Goal: Task Accomplishment & Management: Complete application form

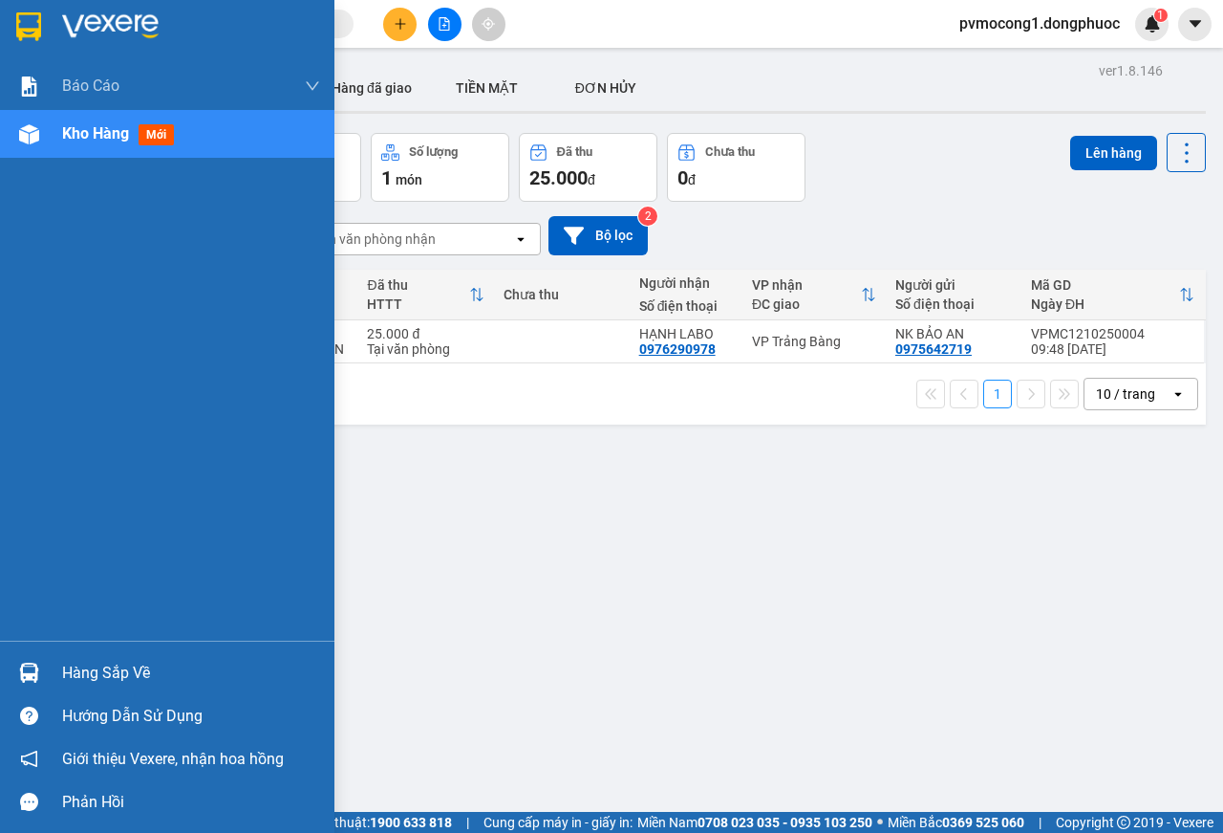
click at [99, 668] on div "Hàng sắp về" at bounding box center [191, 673] width 258 height 29
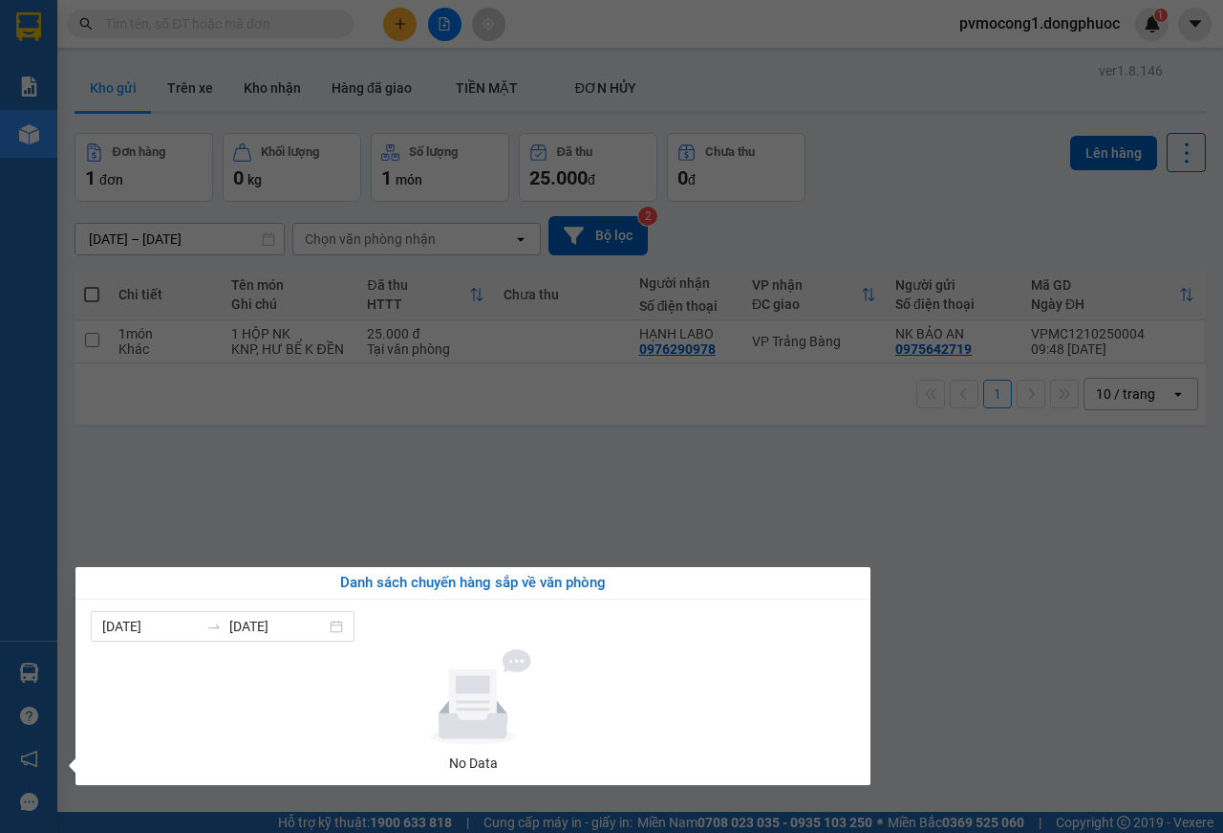
click at [1012, 594] on section "Kết quả tìm kiếm ( 0 ) Bộ lọc No Data pvmocong1.dongphuoc 1 Báo cáo Mẫu 1: Báo …" at bounding box center [611, 416] width 1223 height 833
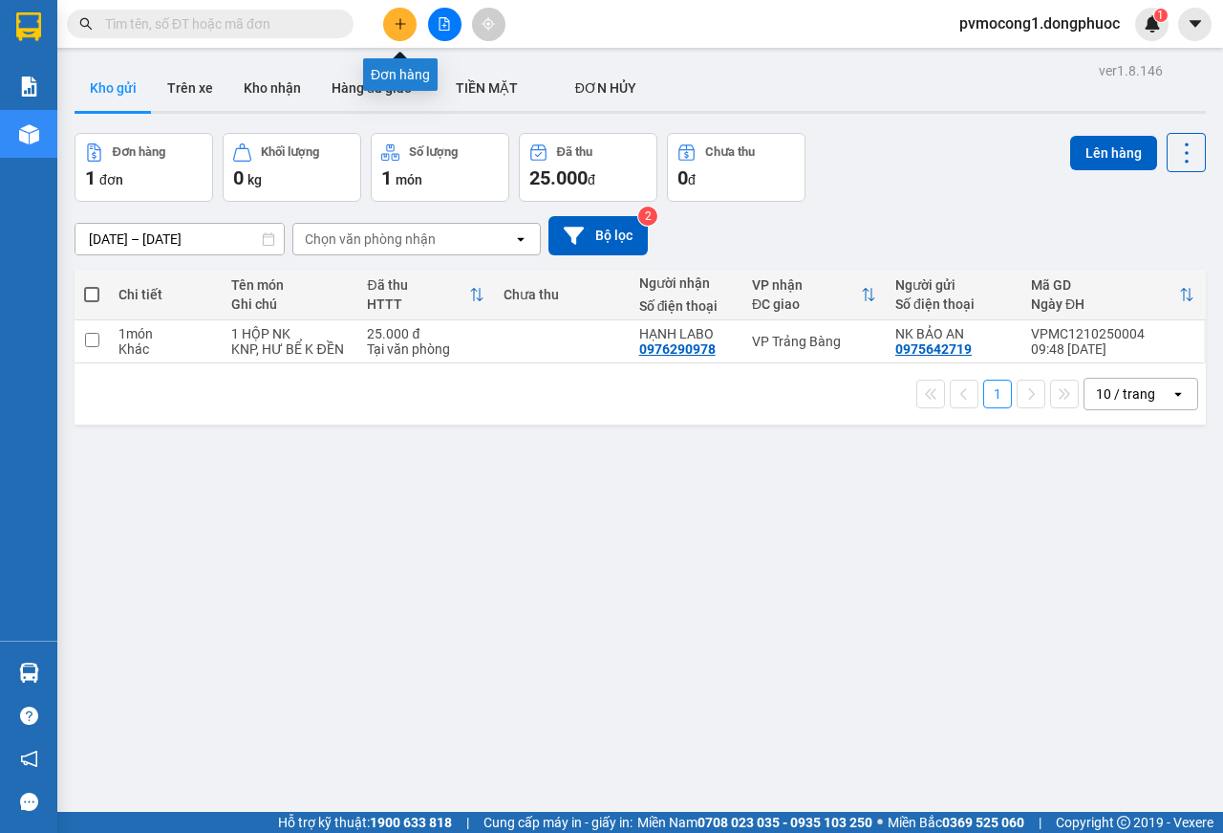
click at [405, 33] on button at bounding box center [399, 24] width 33 height 33
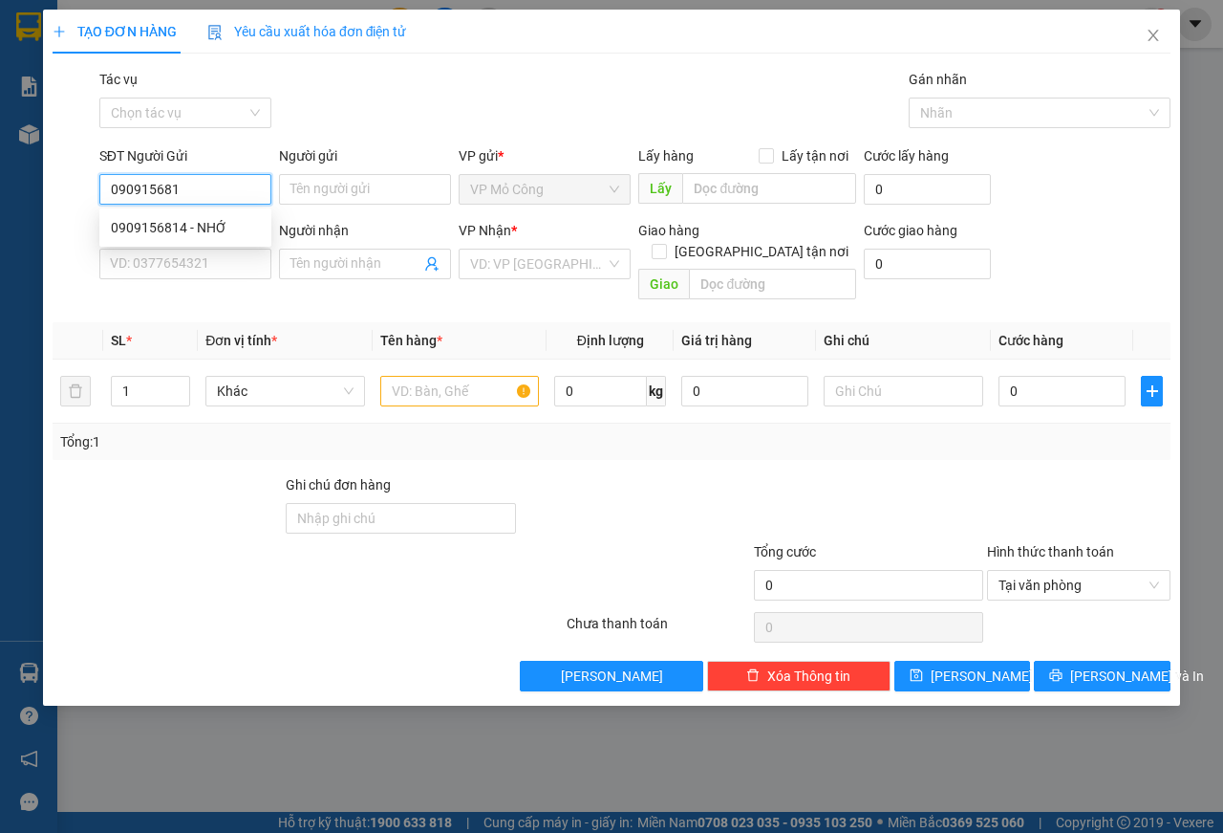
type input "0909156814"
click at [152, 227] on div "0909156814 - NHỚ" at bounding box center [185, 227] width 149 height 21
type input "NHỚ"
type input "0792242142"
type input "CÔNG"
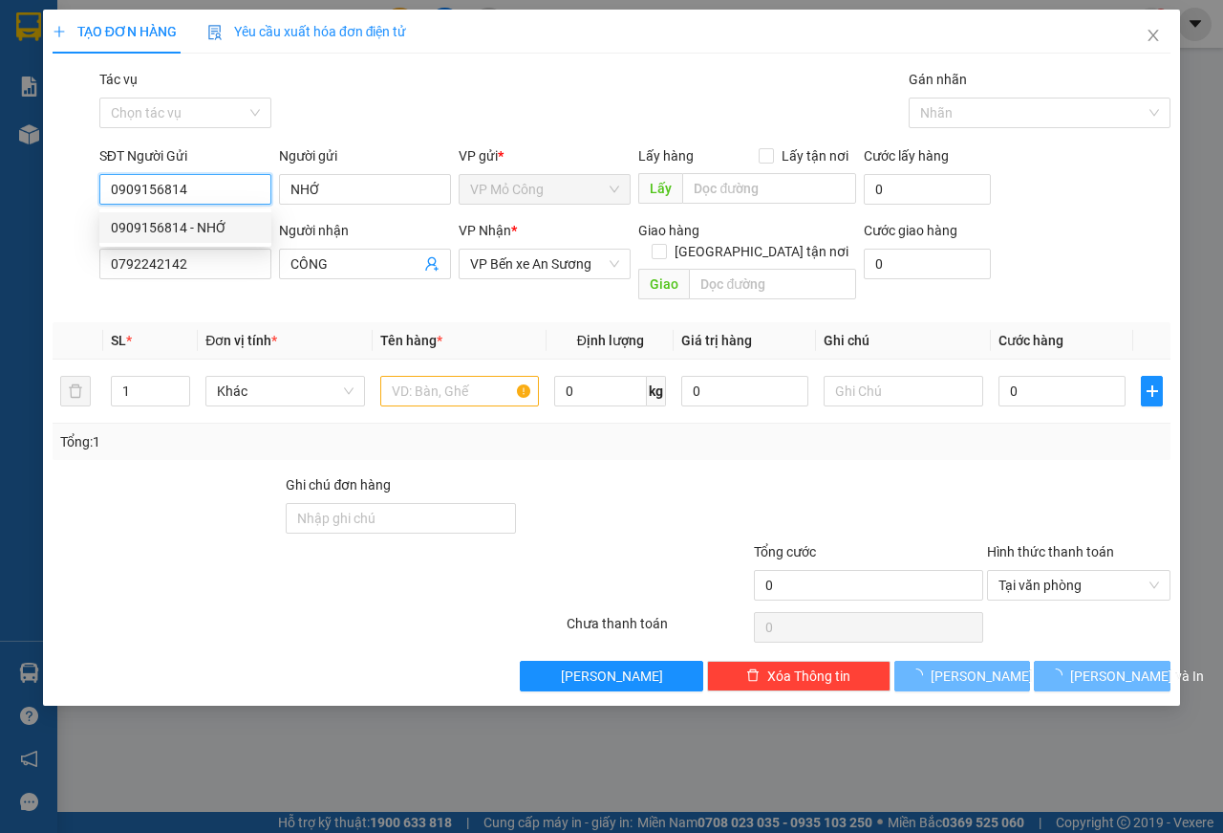
type input "90.000"
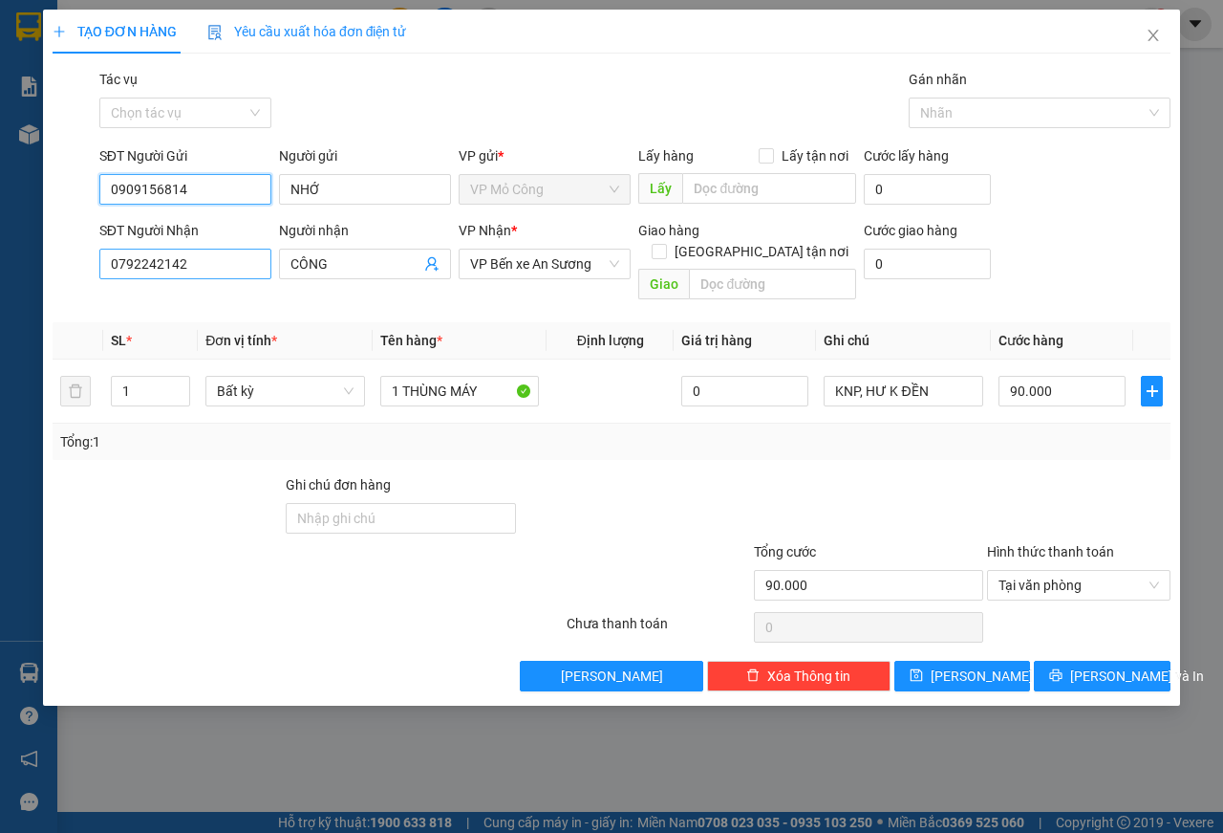
type input "0909156814"
drag, startPoint x: 198, startPoint y: 262, endPoint x: 0, endPoint y: 249, distance: 198.2
click at [0, 249] on div "TẠO ĐƠN HÀNG Yêu cầu xuất hóa đơn điện tử Transit Pickup Surcharge Ids Transit …" at bounding box center [611, 416] width 1223 height 833
type input "0933242142"
click at [154, 302] on div "0933242142 - XUYẾN" at bounding box center [185, 302] width 149 height 21
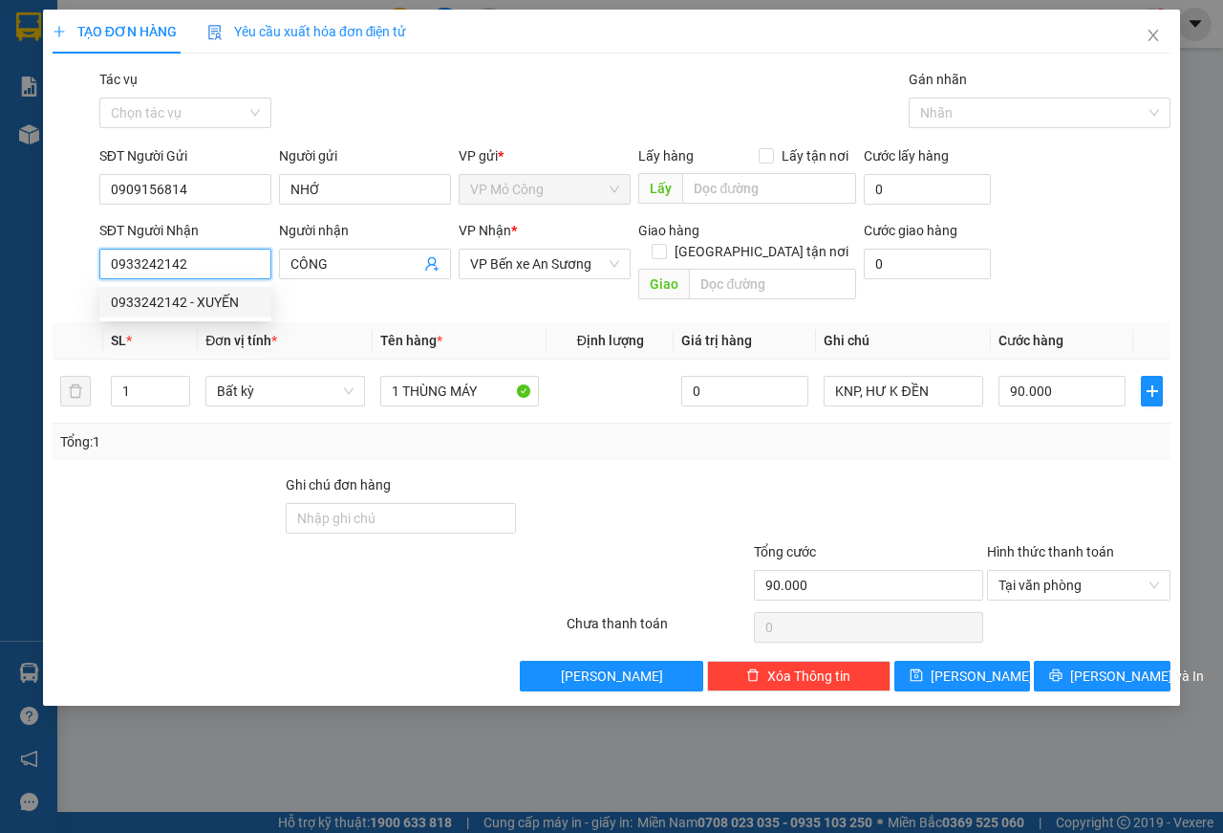
type input "XUYẾN"
type input "50.000"
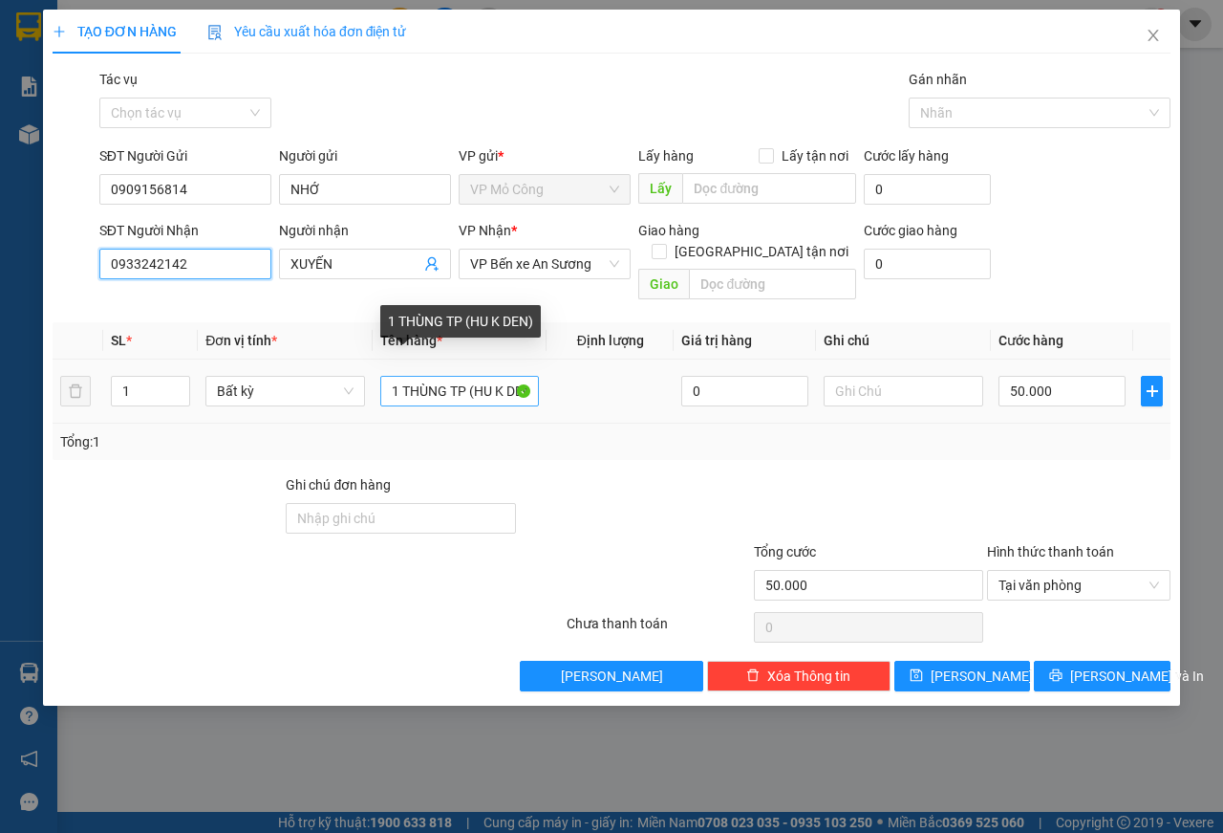
type input "0933242142"
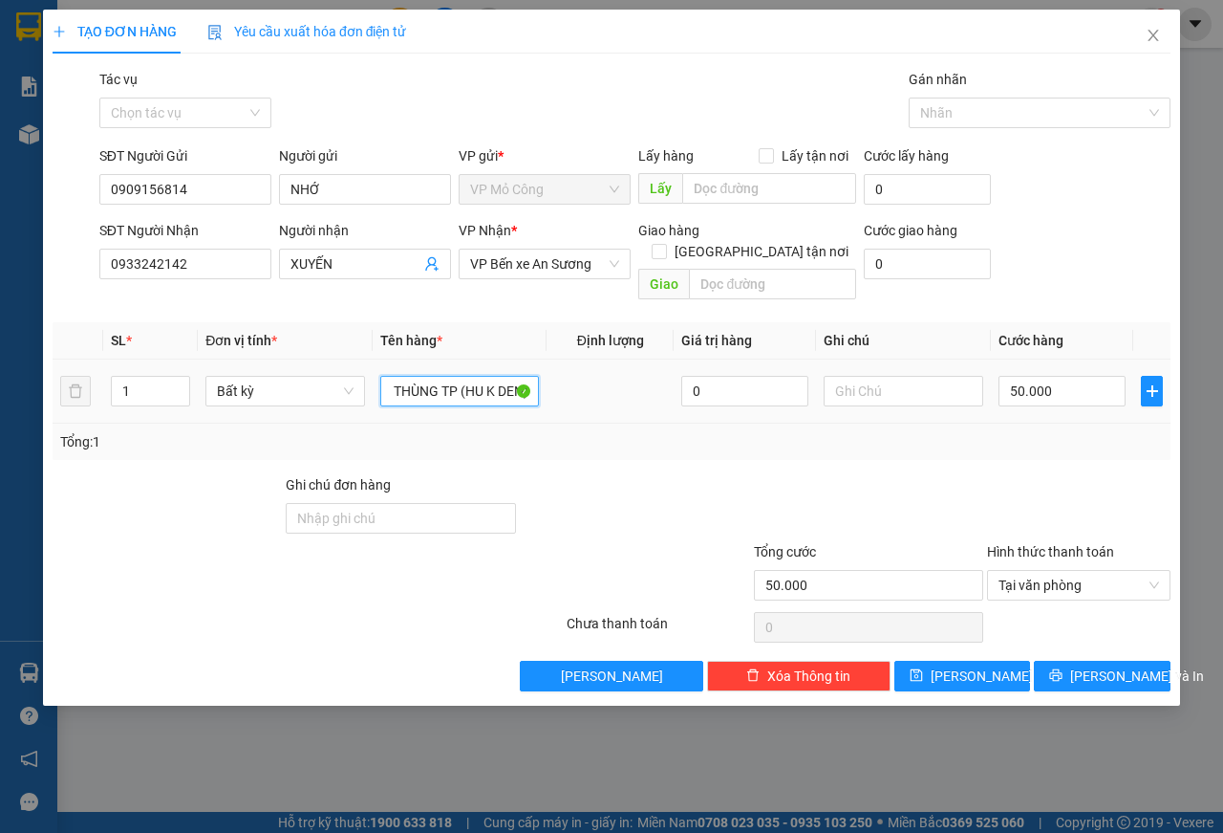
drag, startPoint x: 386, startPoint y: 369, endPoint x: 625, endPoint y: 379, distance: 239.1
click at [625, 379] on tr "1 Bất kỳ 1 THÙNG TP (HU K DEN) 0 50.000" at bounding box center [612, 391] width 1118 height 64
type input "1 HỘP LKĐT"
click at [896, 376] on input "text" at bounding box center [904, 391] width 160 height 31
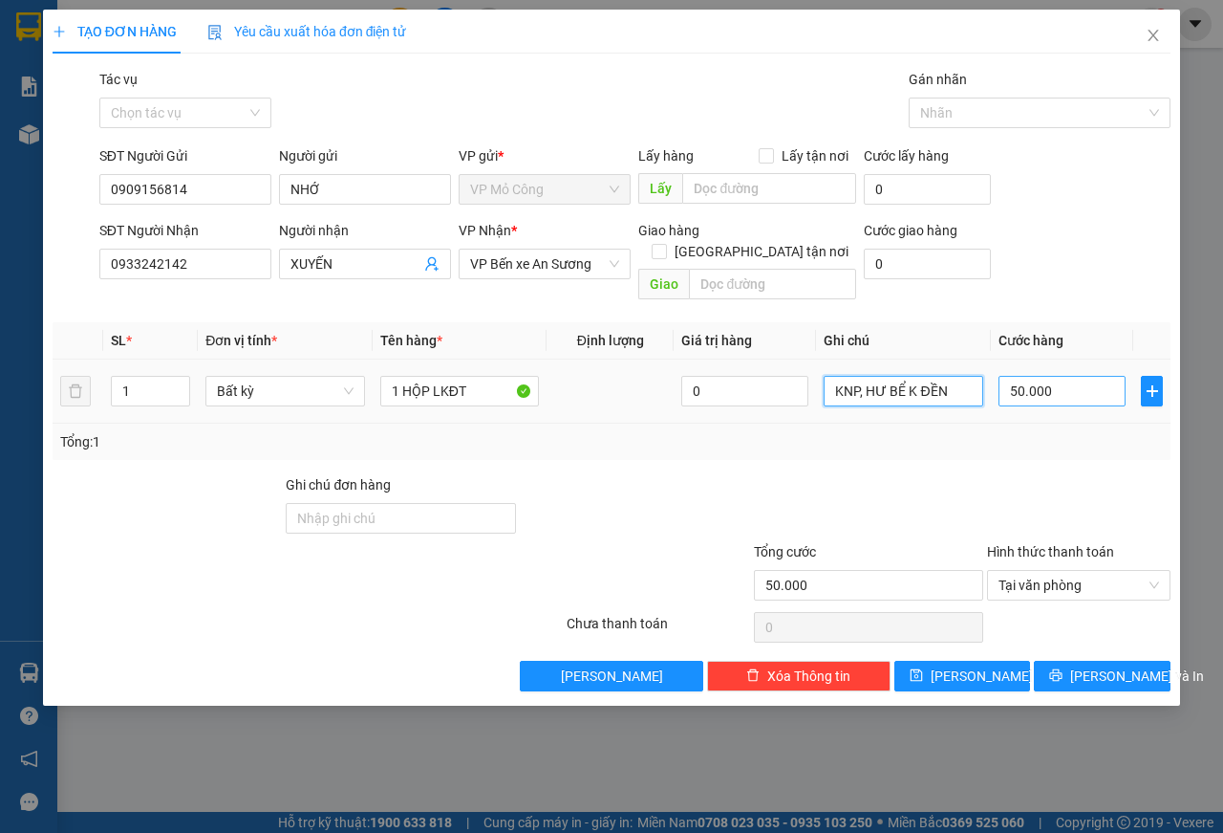
type input "KNP, HƯ BỂ K ĐỀN"
click at [1071, 376] on input "50.000" at bounding box center [1062, 391] width 127 height 31
type input "2"
type input "25"
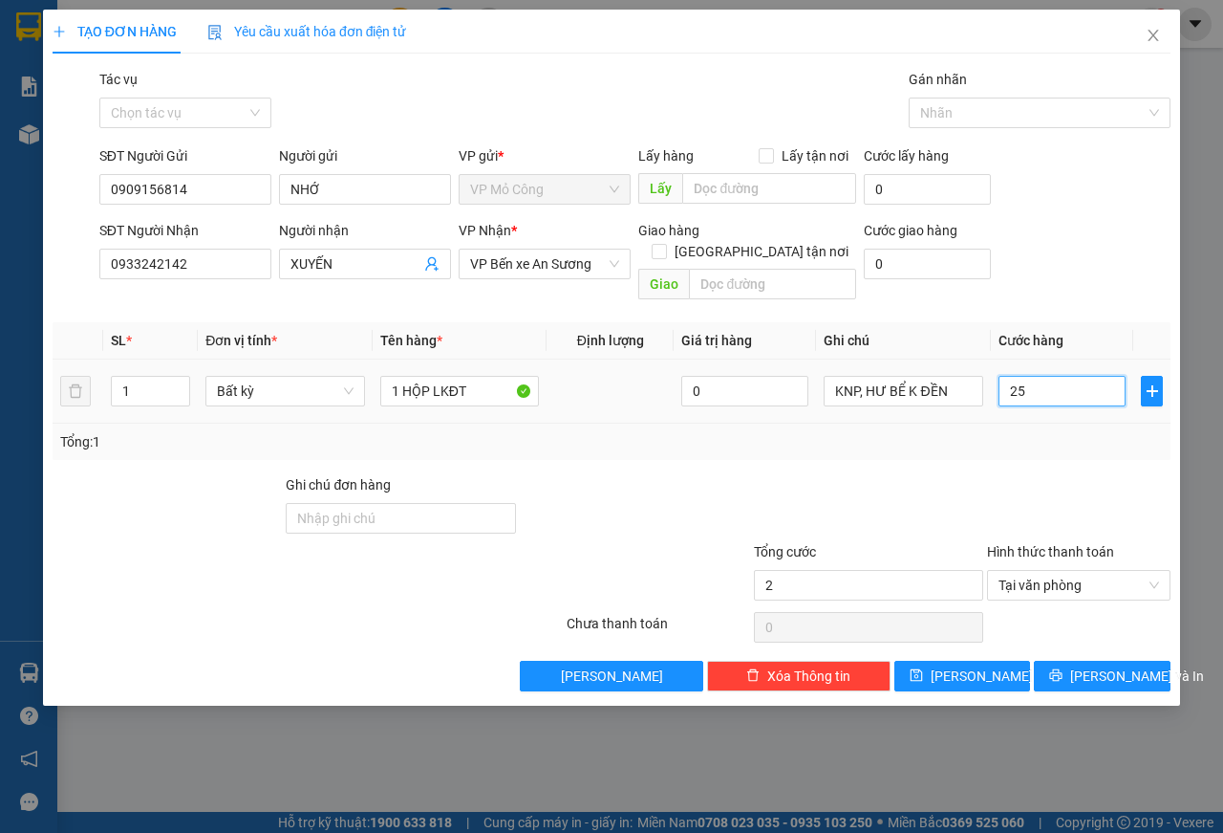
type input "25"
type input "250"
type input "2.500"
type input "25.000"
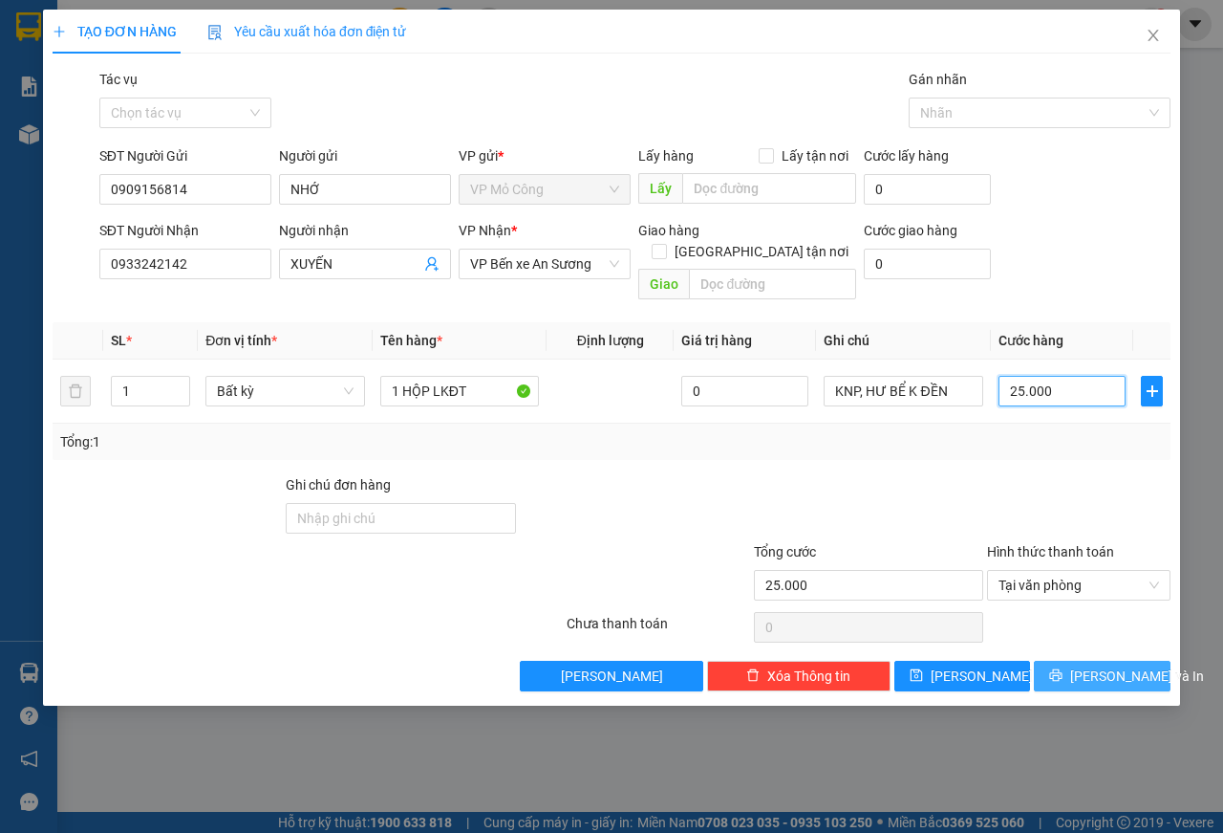
type input "25.000"
click at [1108, 665] on span "[PERSON_NAME] và In" at bounding box center [1138, 675] width 134 height 21
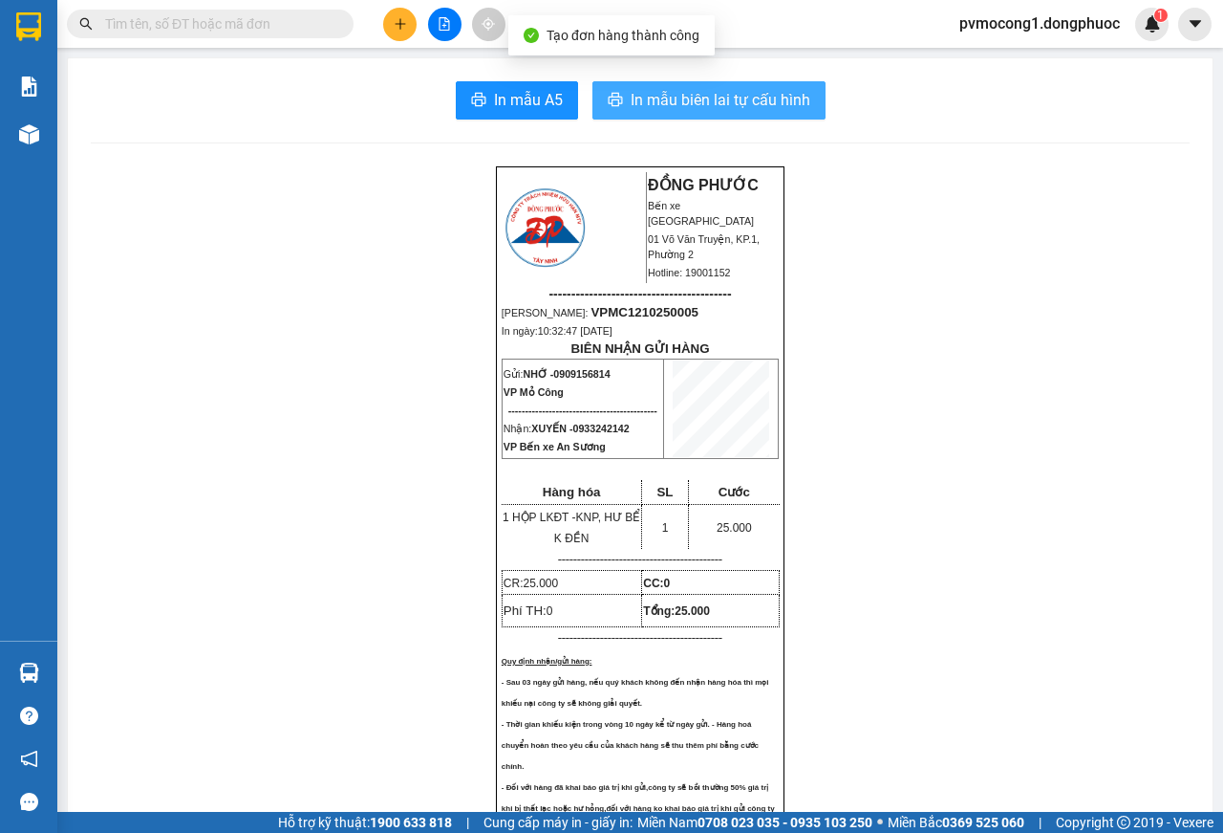
click at [684, 92] on span "In mẫu biên lai tự cấu hình" at bounding box center [721, 100] width 180 height 24
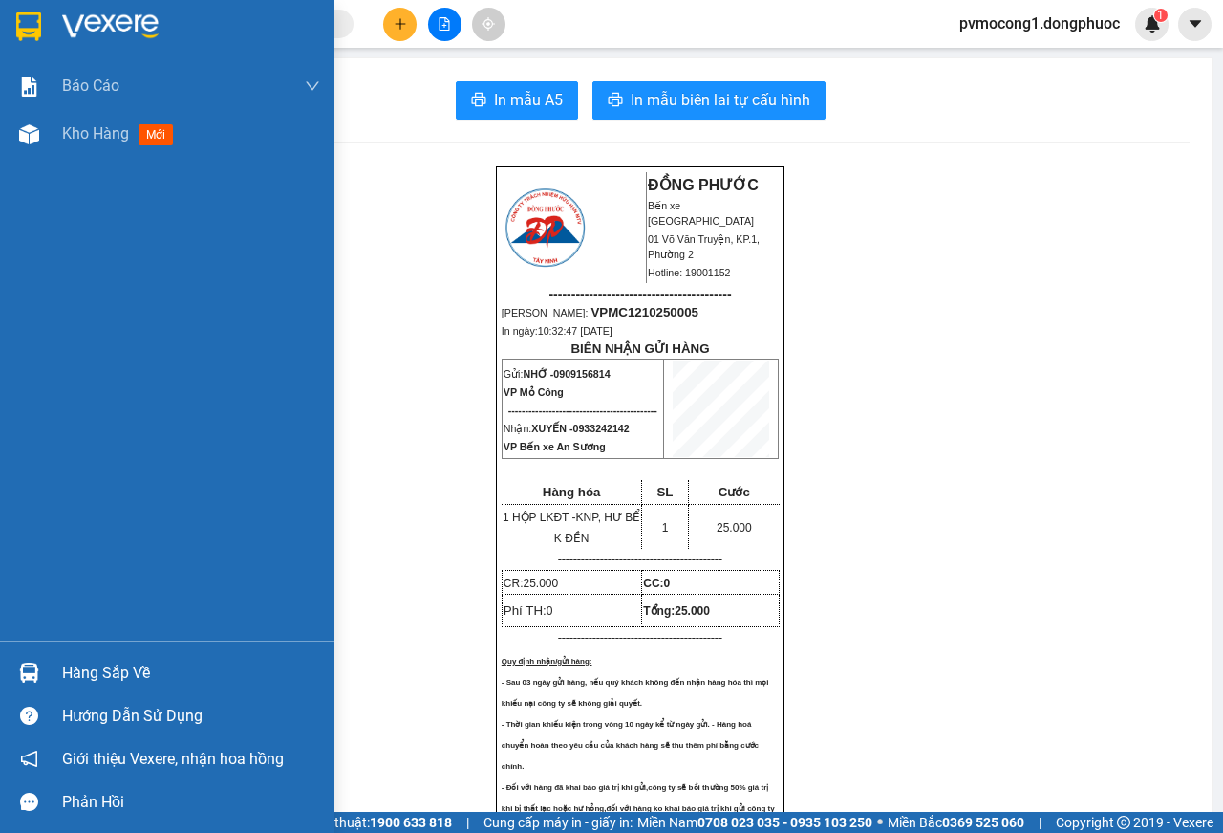
click at [30, 21] on img at bounding box center [28, 26] width 25 height 29
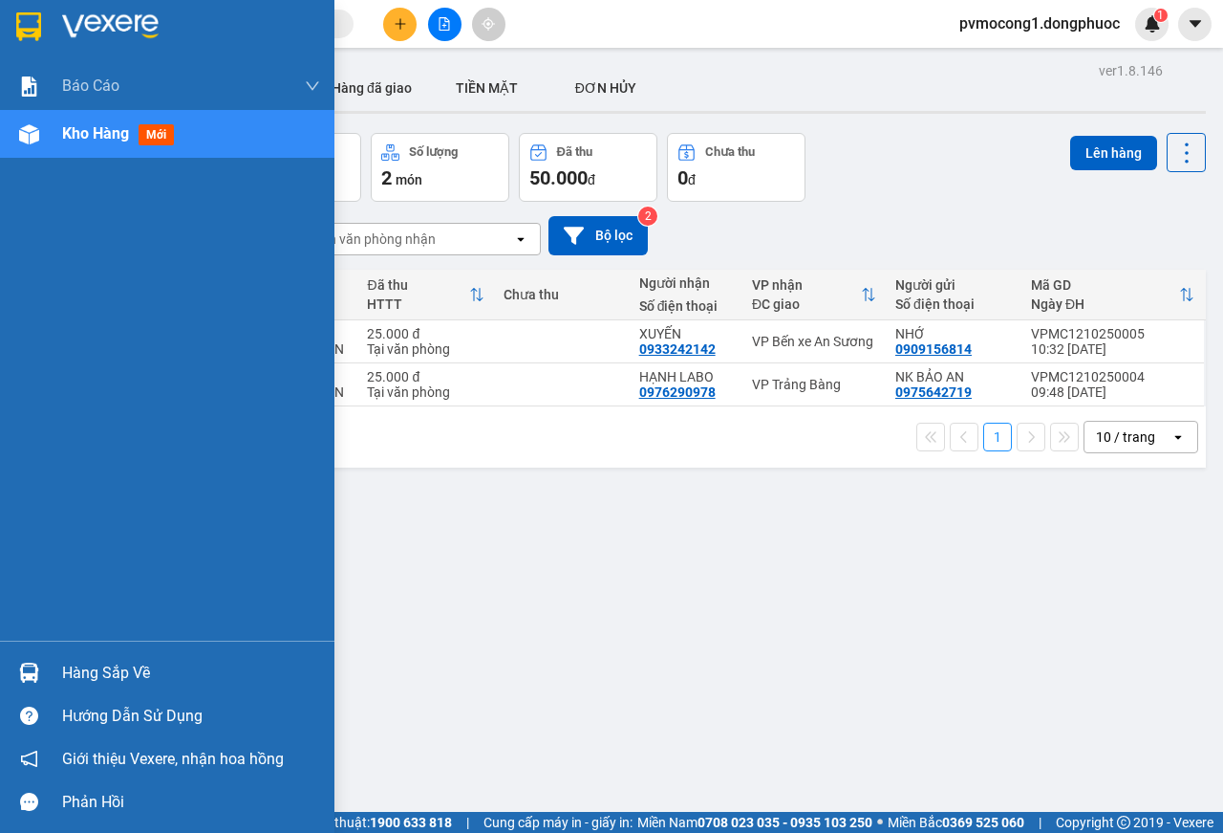
click at [80, 664] on div "Hàng sắp về" at bounding box center [191, 673] width 258 height 29
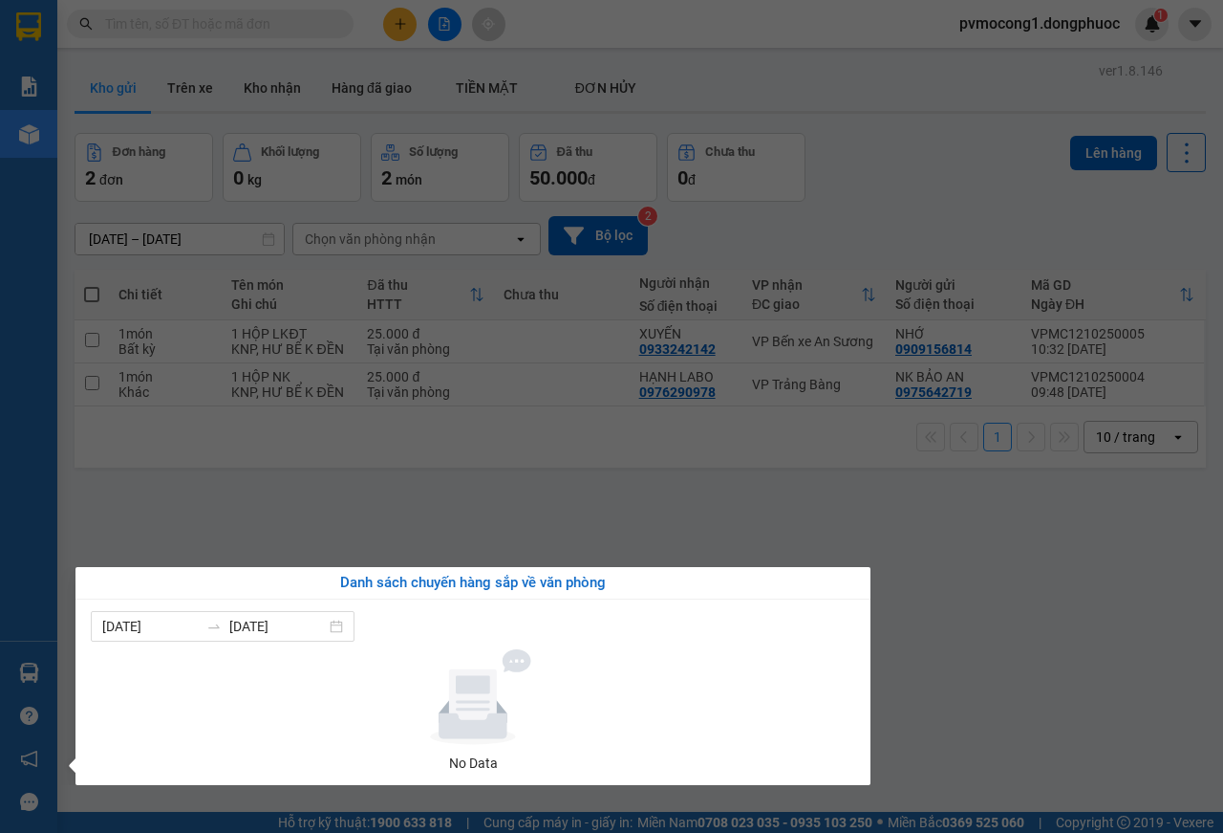
click at [1046, 629] on section "Kết quả tìm kiếm ( 0 ) Bộ lọc No Data pvmocong1.dongphuoc 1 Báo cáo Mẫu 1: Báo …" at bounding box center [611, 416] width 1223 height 833
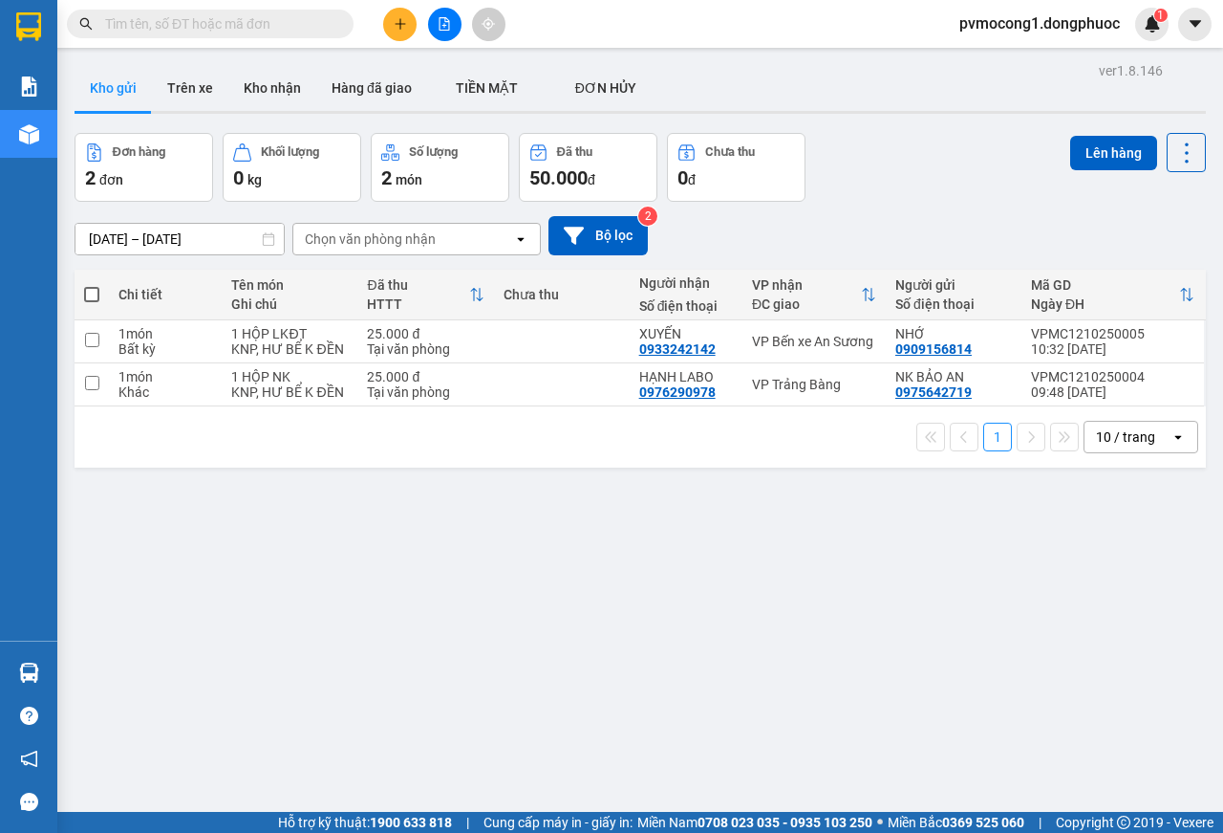
click at [94, 291] on span at bounding box center [91, 294] width 15 height 15
click at [92, 285] on input "checkbox" at bounding box center [92, 285] width 0 height 0
checkbox input "true"
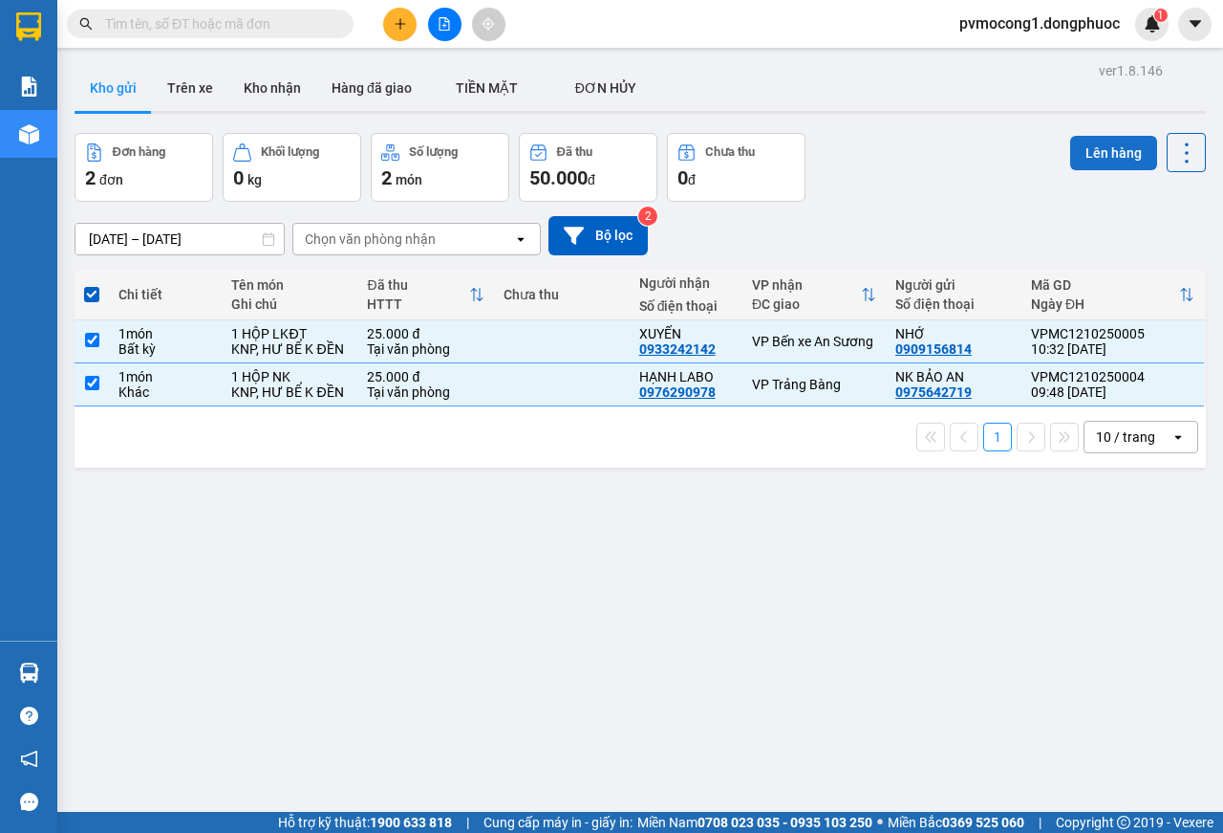
click at [1105, 151] on button "Lên hàng" at bounding box center [1114, 153] width 87 height 34
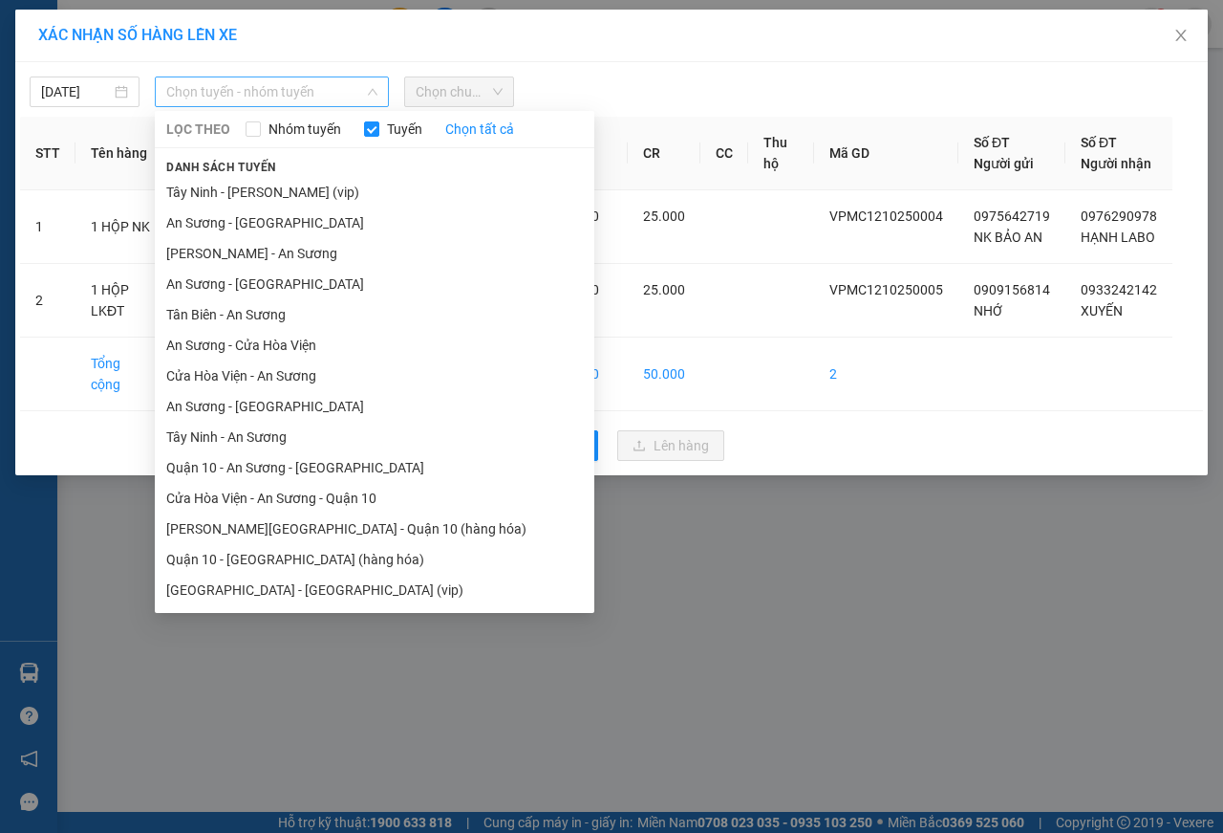
click at [199, 88] on span "Chọn tuyến - nhóm tuyến" at bounding box center [271, 91] width 211 height 29
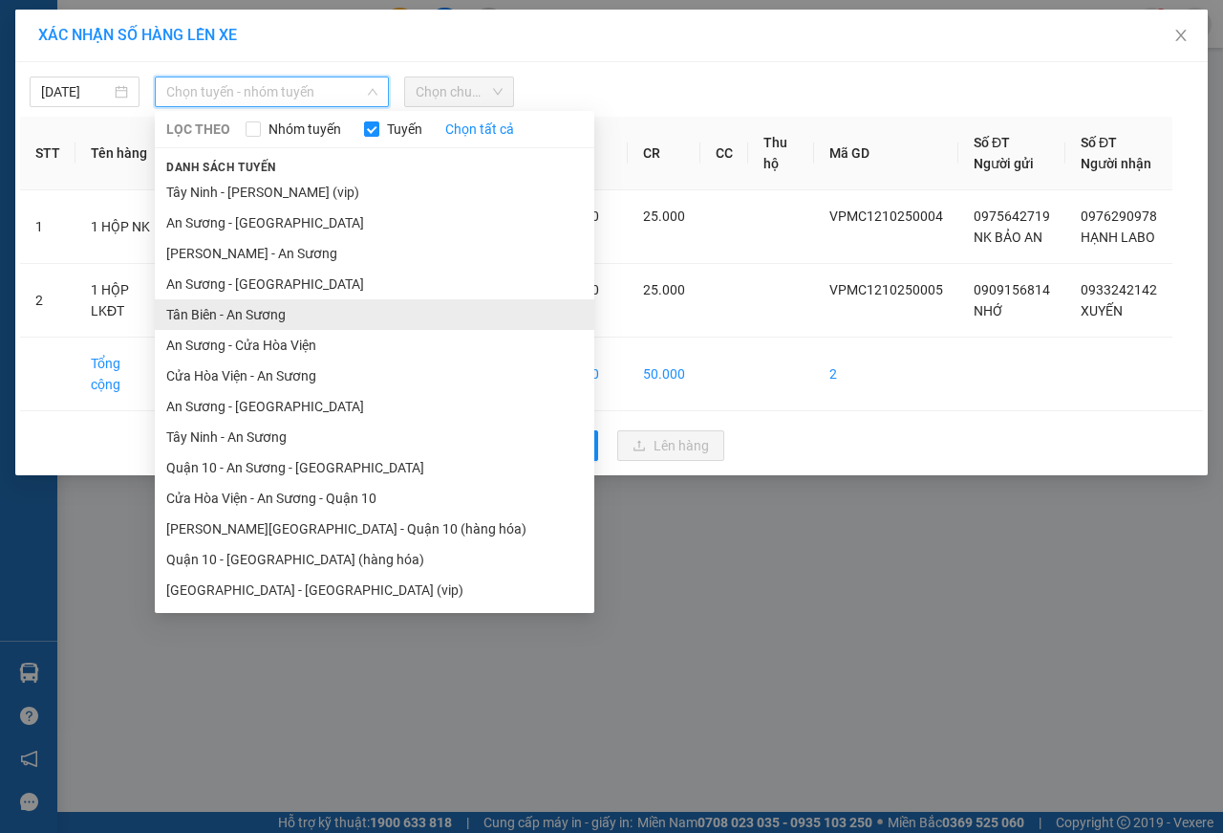
click at [204, 314] on li "Tân Biên - An Sương" at bounding box center [375, 314] width 440 height 31
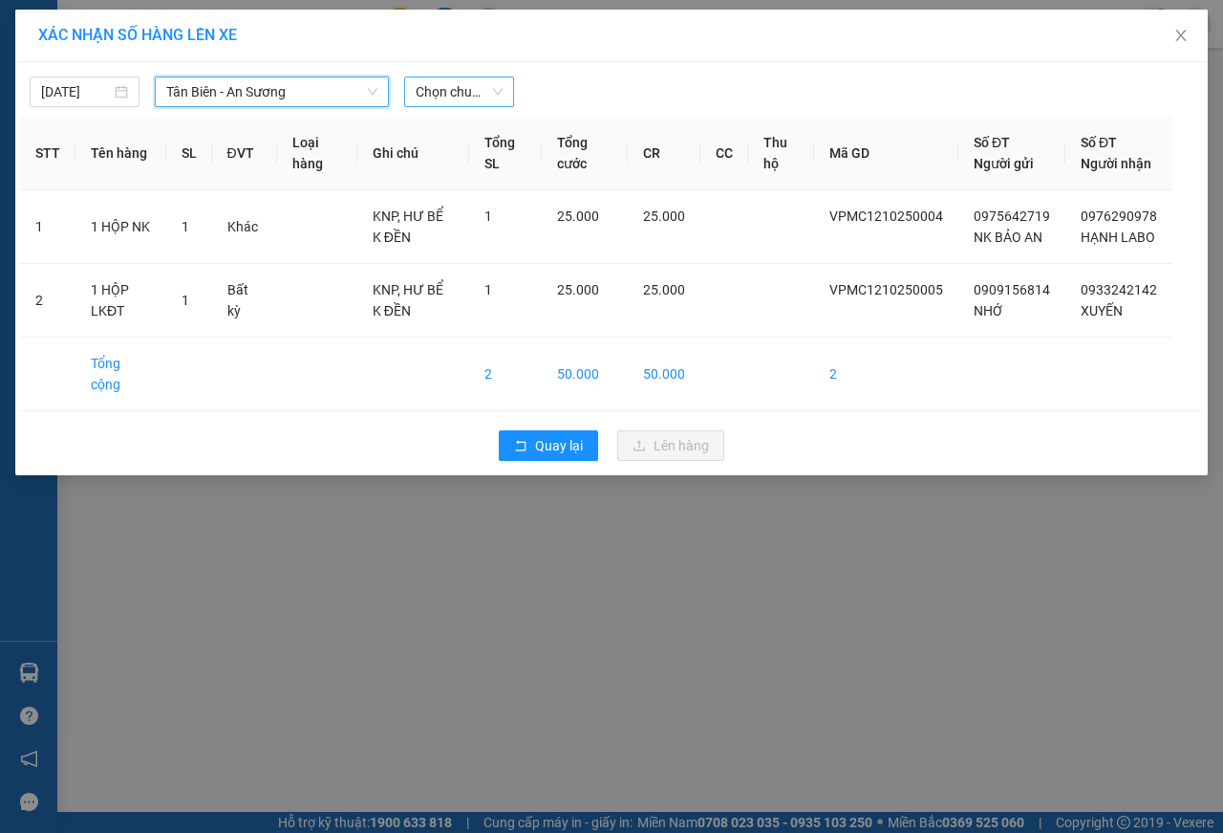
click at [451, 99] on span "Chọn chuyến" at bounding box center [459, 91] width 87 height 29
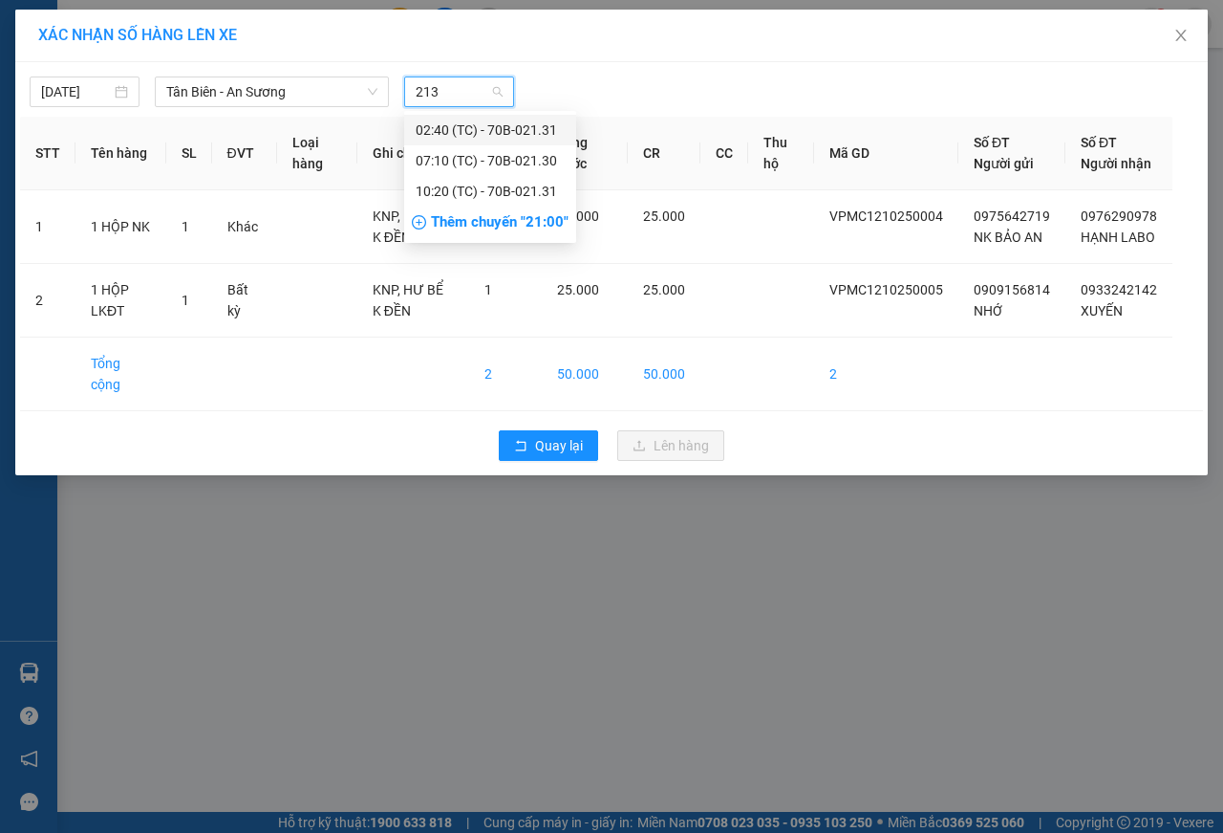
type input "2131"
click at [530, 162] on div "10:20 (TC) - 70B-021.31" at bounding box center [490, 160] width 149 height 21
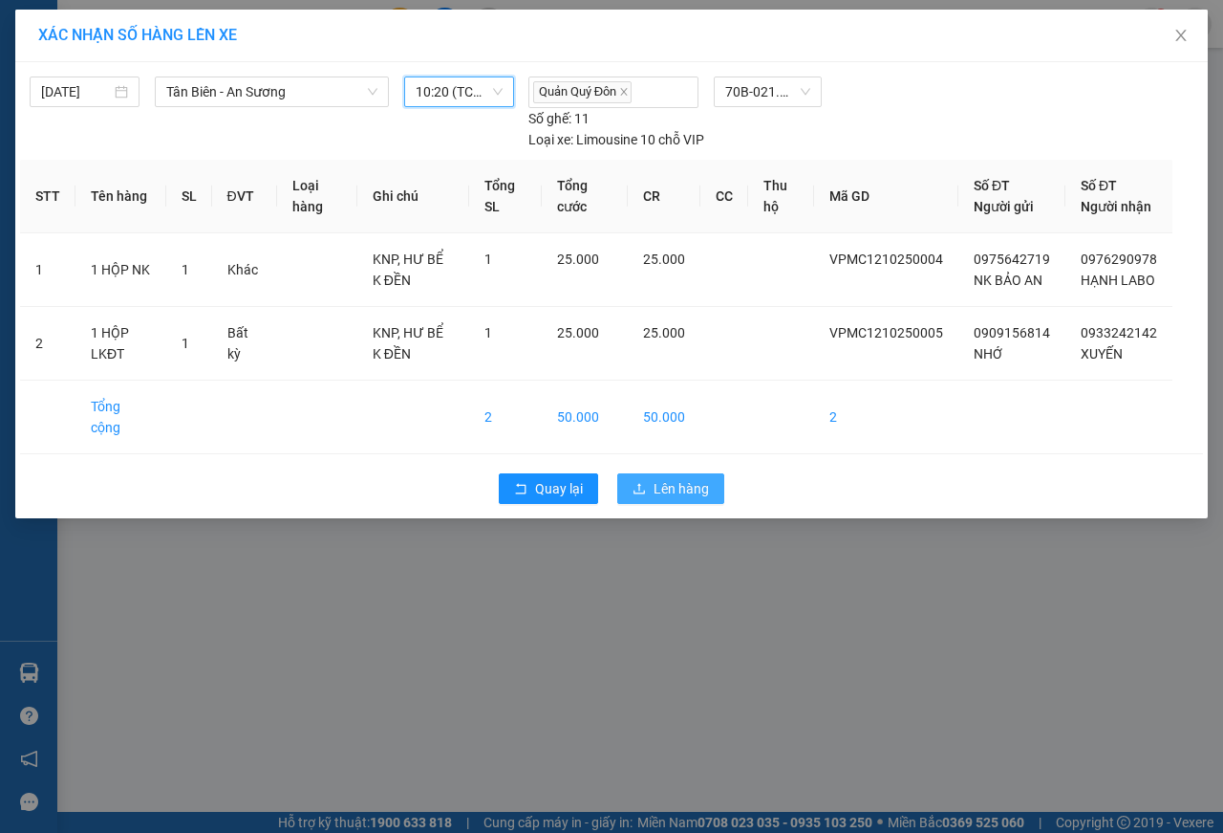
click at [688, 499] on span "Lên hàng" at bounding box center [681, 488] width 55 height 21
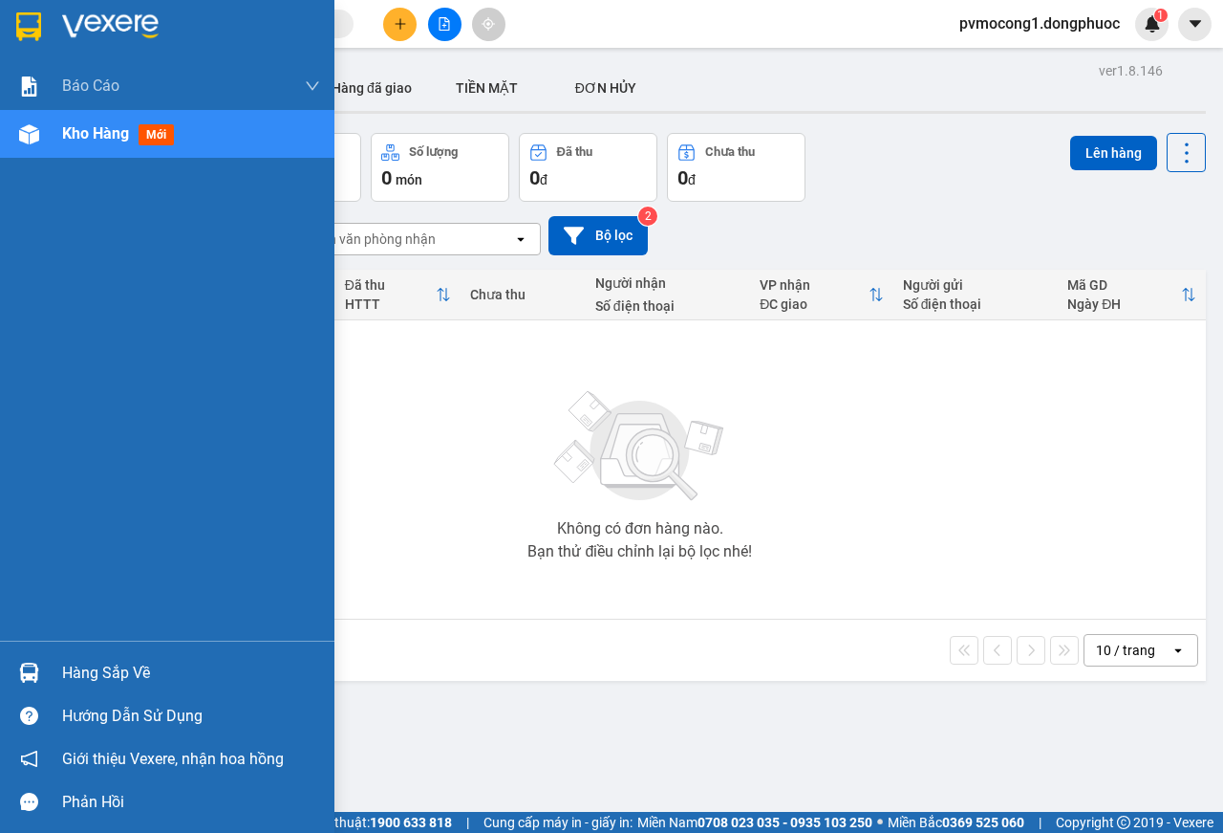
click at [117, 673] on div "Hàng sắp về" at bounding box center [191, 673] width 258 height 29
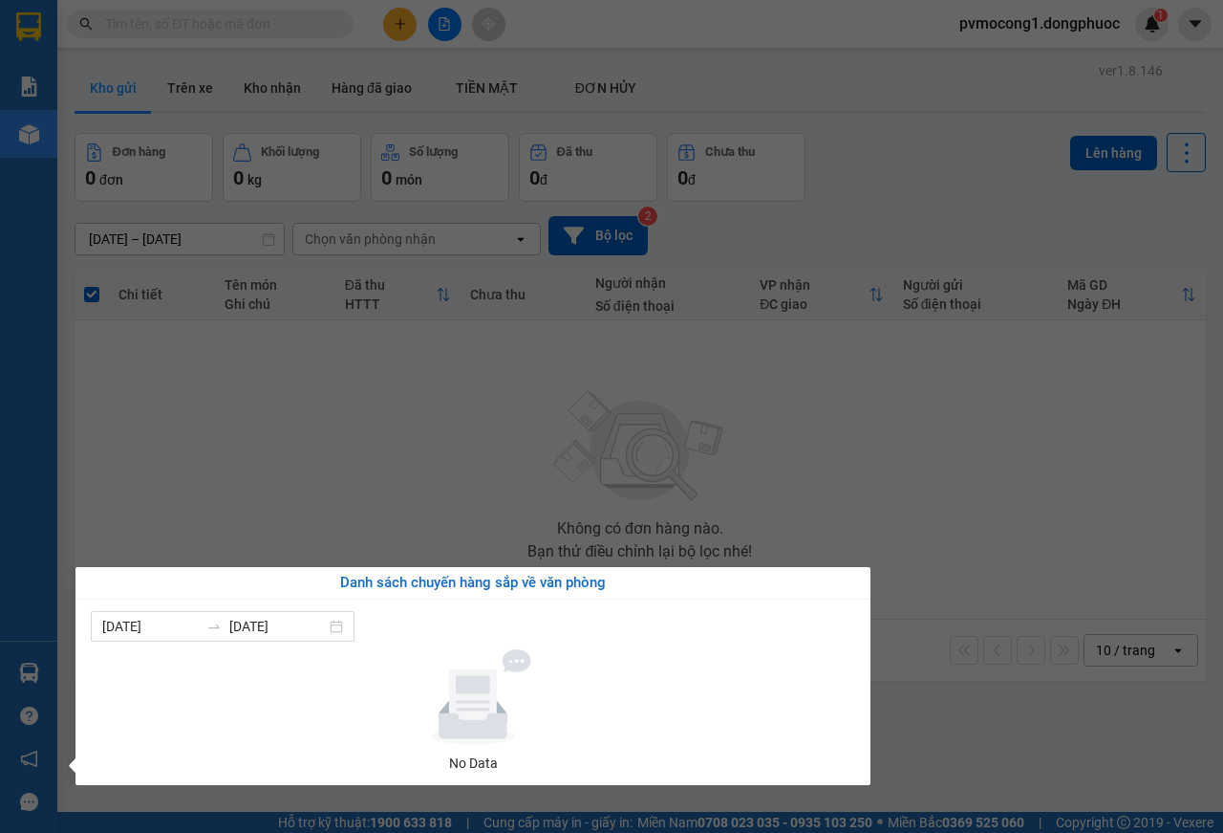
click at [348, 441] on section "Kết quả tìm kiếm ( 0 ) Bộ lọc No Data pvmocong1.dongphuoc 1 Báo cáo Mẫu 1: Báo …" at bounding box center [611, 416] width 1223 height 833
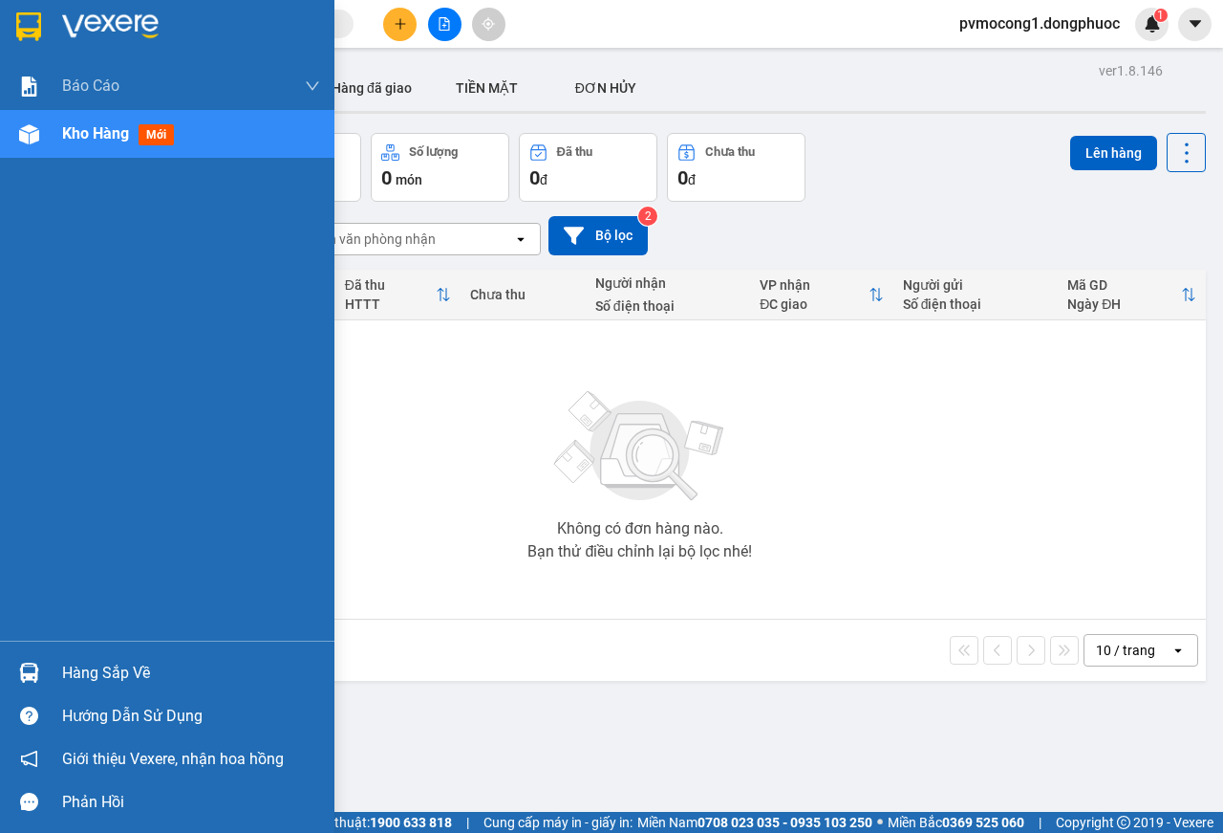
click at [107, 663] on div "Hàng sắp về" at bounding box center [191, 673] width 258 height 29
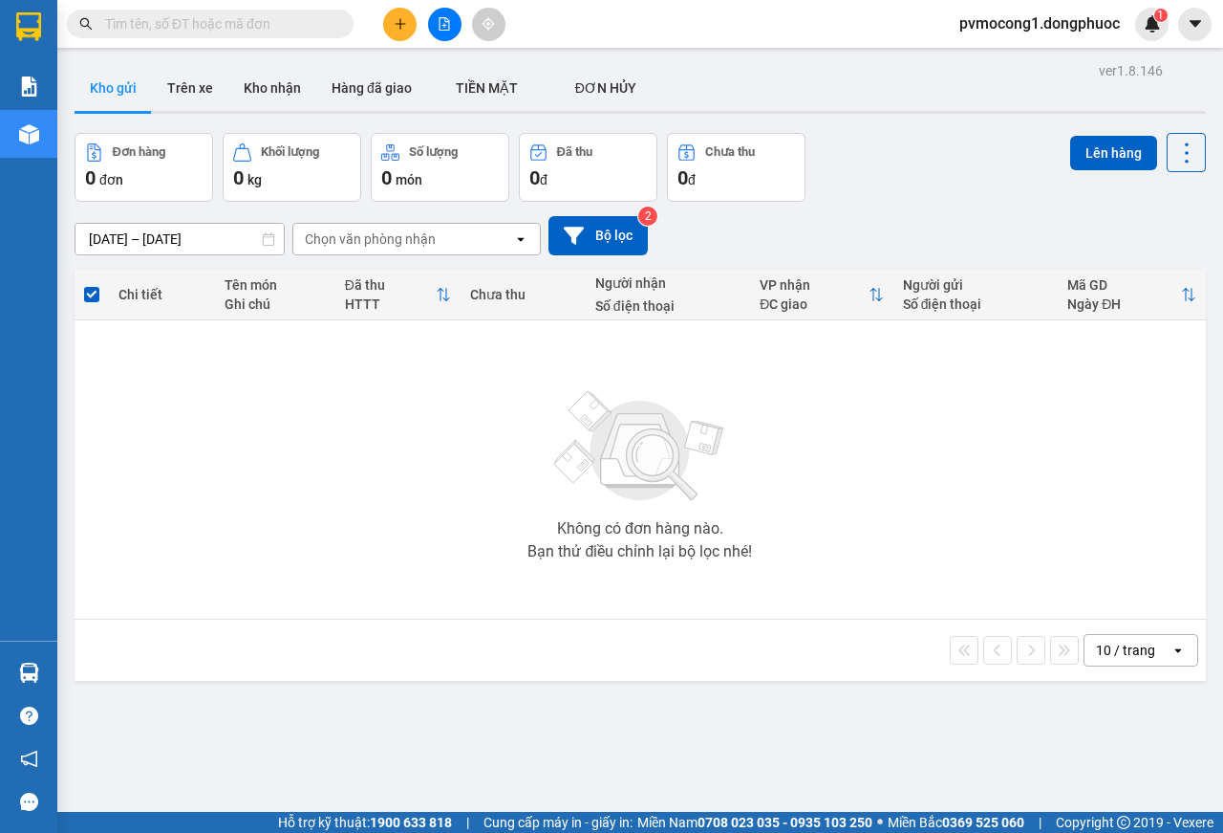
click at [474, 333] on section "Kết quả tìm kiếm ( 0 ) Bộ lọc No Data pvmocong1.dongphuoc 1 Báo cáo Mẫu 1: Báo …" at bounding box center [611, 416] width 1223 height 833
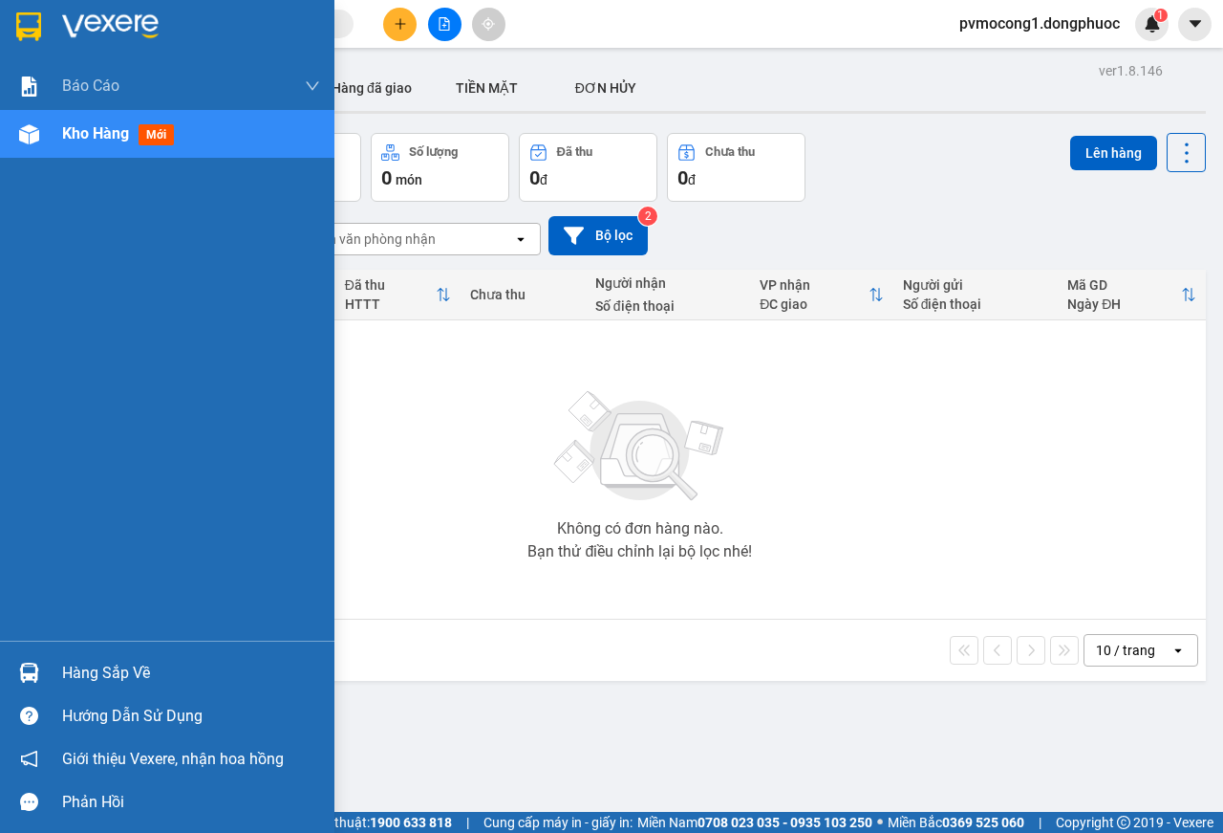
click at [93, 665] on div "Hàng sắp về" at bounding box center [191, 673] width 258 height 29
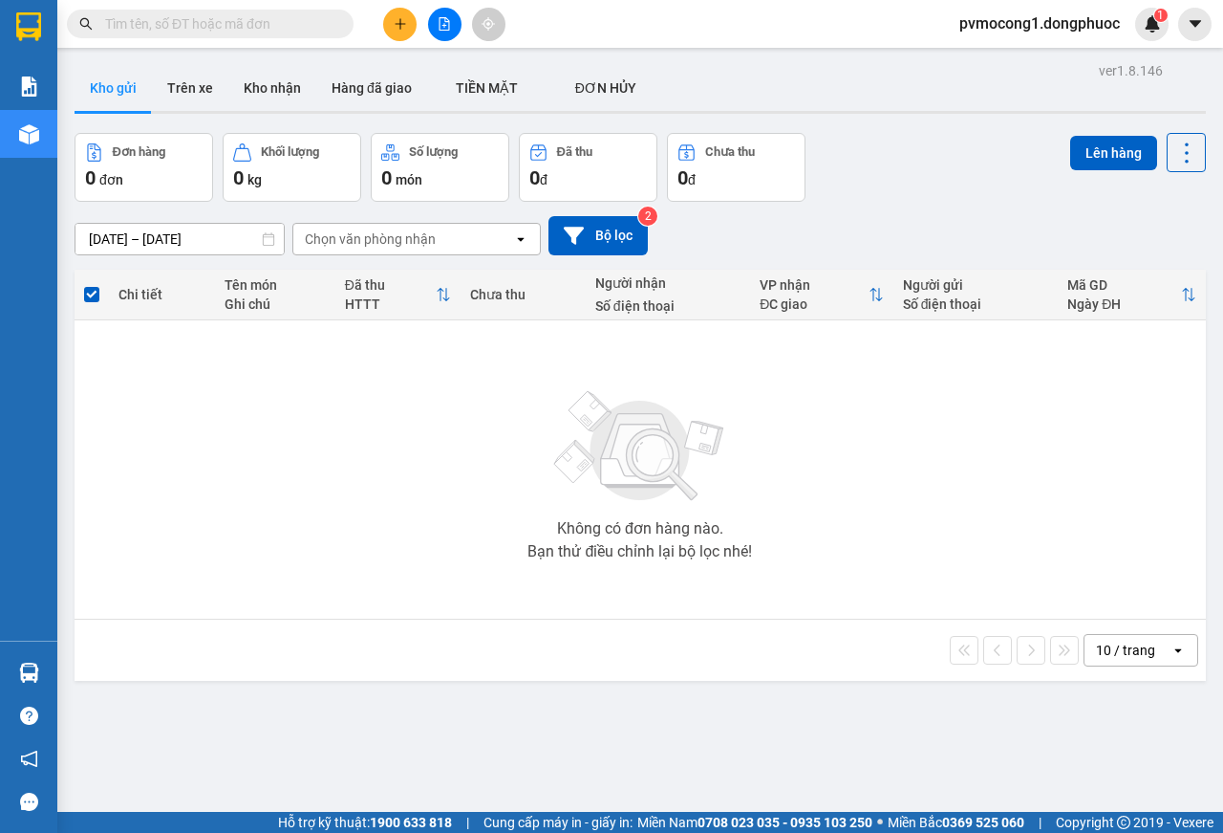
click at [868, 419] on section "Kết quả tìm kiếm ( 0 ) Bộ lọc No Data pvmocong1.dongphuoc 1 Báo cáo Mẫu 1: Báo …" at bounding box center [611, 416] width 1223 height 833
